Goal: Task Accomplishment & Management: Manage account settings

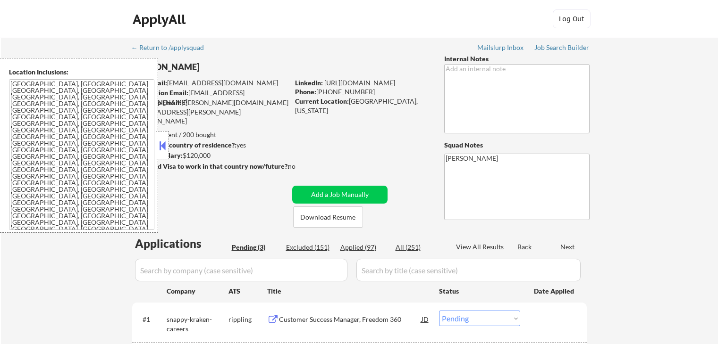
select select ""pending""
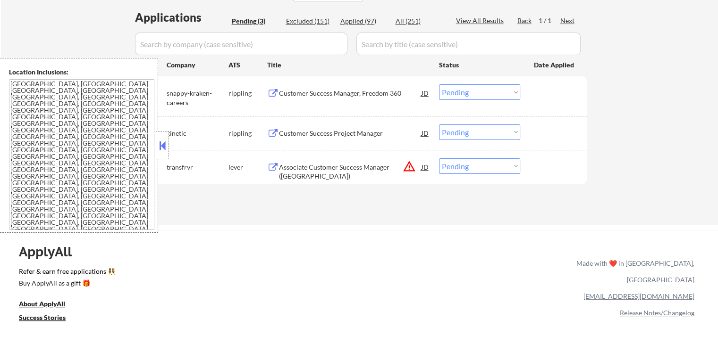
scroll to position [236, 0]
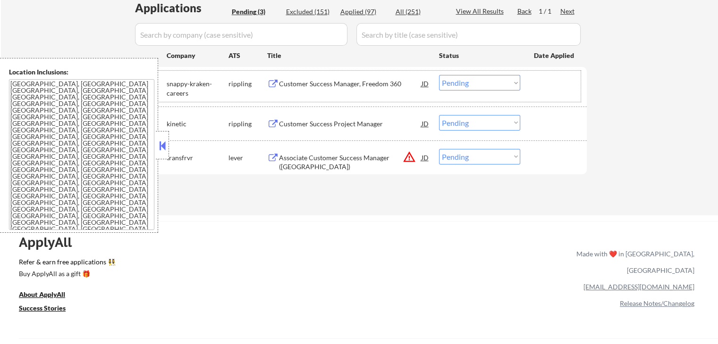
click at [266, 79] on div "rippling" at bounding box center [247, 83] width 39 height 9
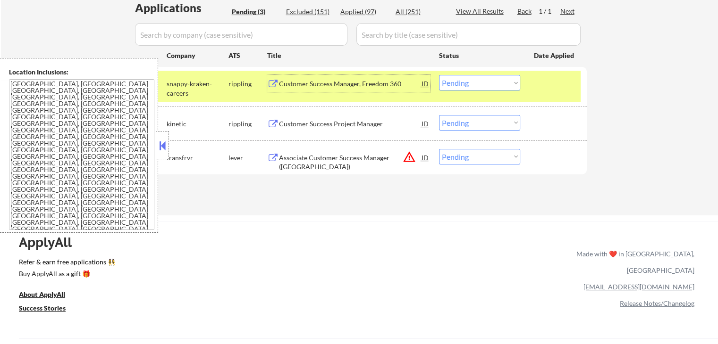
click at [277, 79] on div "Customer Success Manager, Freedom 360 JD" at bounding box center [348, 83] width 163 height 17
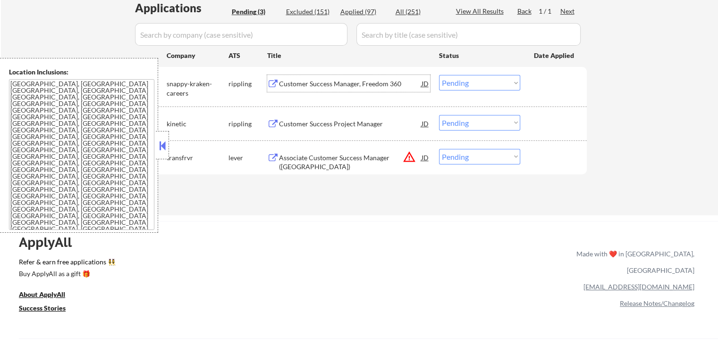
click at [474, 80] on select "Choose an option... Pending Applied Excluded (Questions) Excluded (Expired) Exc…" at bounding box center [479, 83] width 81 height 16
click at [439, 75] on select "Choose an option... Pending Applied Excluded (Questions) Excluded (Expired) Exc…" at bounding box center [479, 83] width 81 height 16
click at [275, 124] on button at bounding box center [273, 124] width 12 height 9
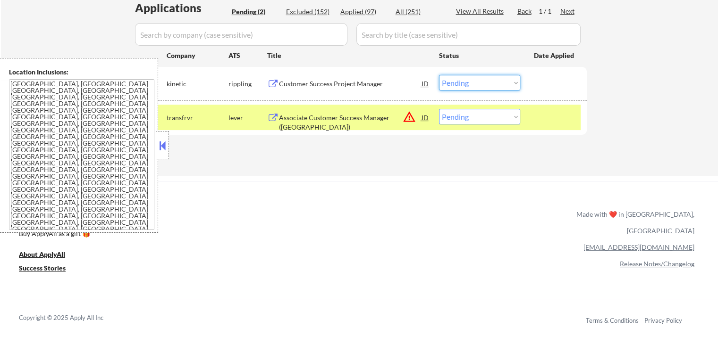
click at [477, 84] on select "Choose an option... Pending Applied Excluded (Questions) Excluded (Expired) Exc…" at bounding box center [479, 83] width 81 height 16
click at [439, 75] on select "Choose an option... Pending Applied Excluded (Questions) Excluded (Expired) Exc…" at bounding box center [479, 83] width 81 height 16
click at [269, 117] on button at bounding box center [273, 118] width 12 height 9
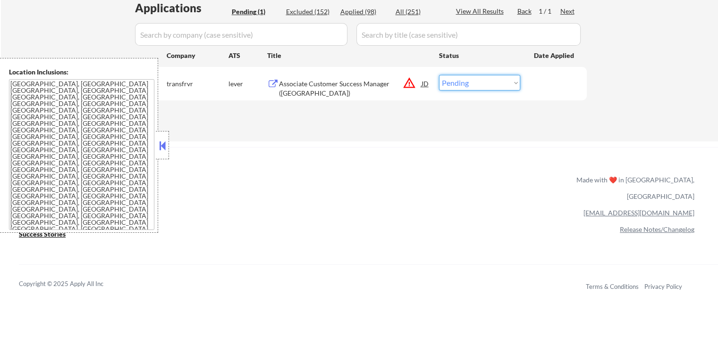
click at [488, 84] on select "Choose an option... Pending Applied Excluded (Questions) Excluded (Expired) Exc…" at bounding box center [479, 83] width 81 height 16
select select ""excluded__salary_""
click at [439, 75] on select "Choose an option... Pending Applied Excluded (Questions) Excluded (Expired) Exc…" at bounding box center [479, 83] width 81 height 16
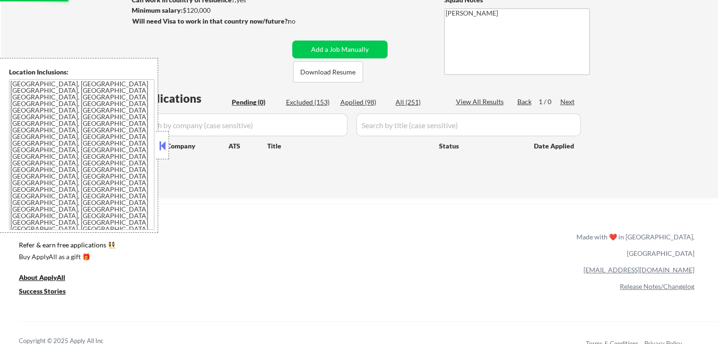
scroll to position [142, 0]
